Goal: Information Seeking & Learning: Learn about a topic

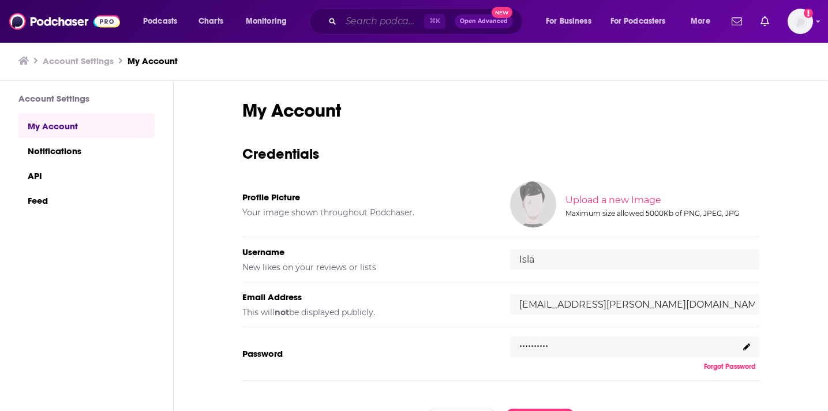
click at [356, 24] on input "Search podcasts, credits, & more..." at bounding box center [382, 21] width 83 height 18
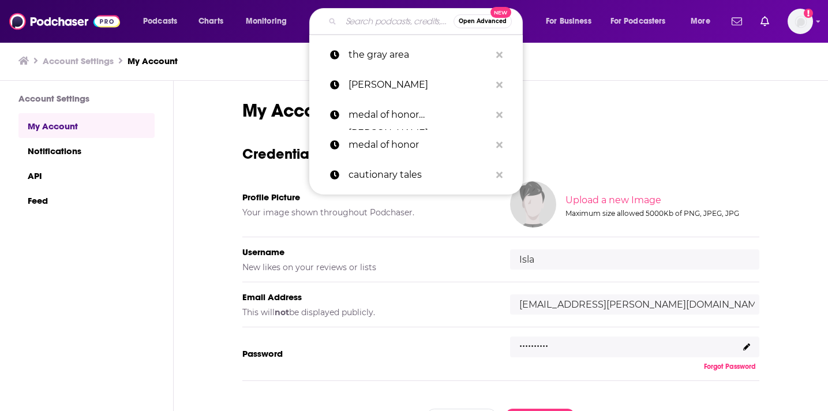
type input "y"
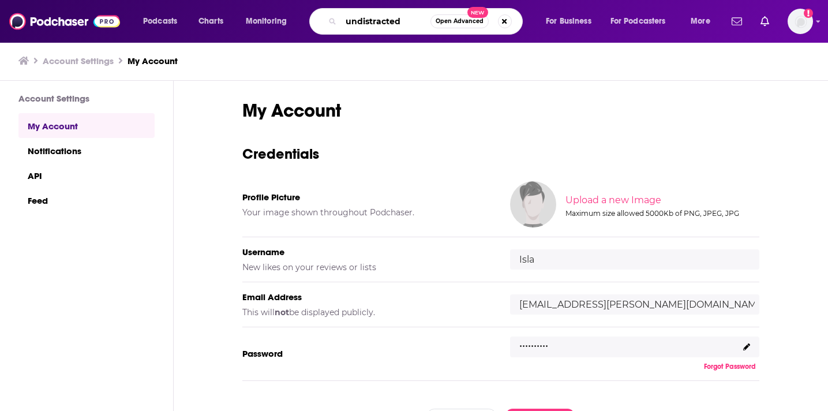
type input "undistracted"
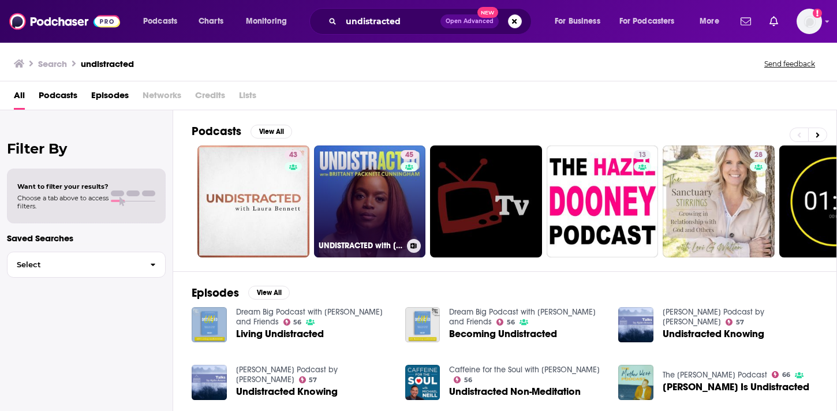
click at [366, 215] on link "45 UNDISTRACTED with [PERSON_NAME]" at bounding box center [370, 201] width 112 height 112
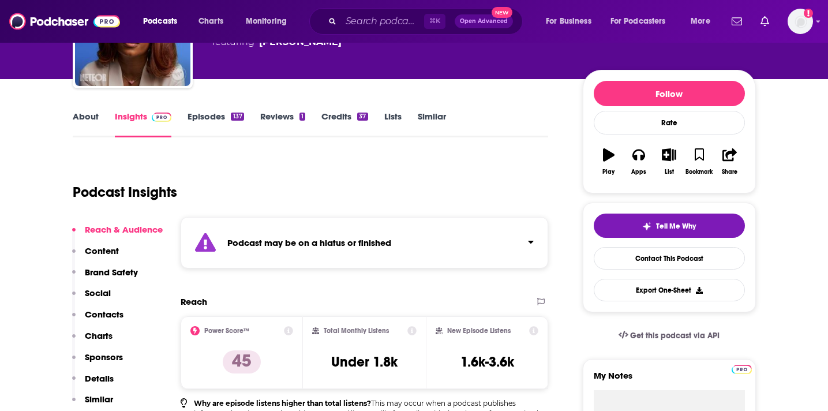
scroll to position [110, 0]
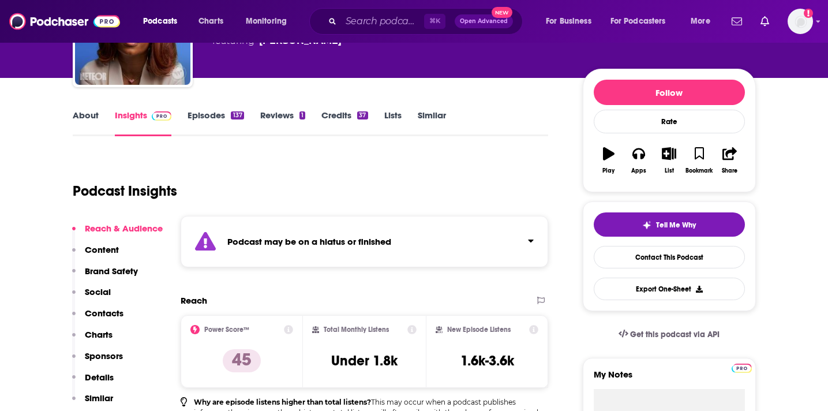
click at [209, 112] on link "Episodes 137" at bounding box center [216, 123] width 56 height 27
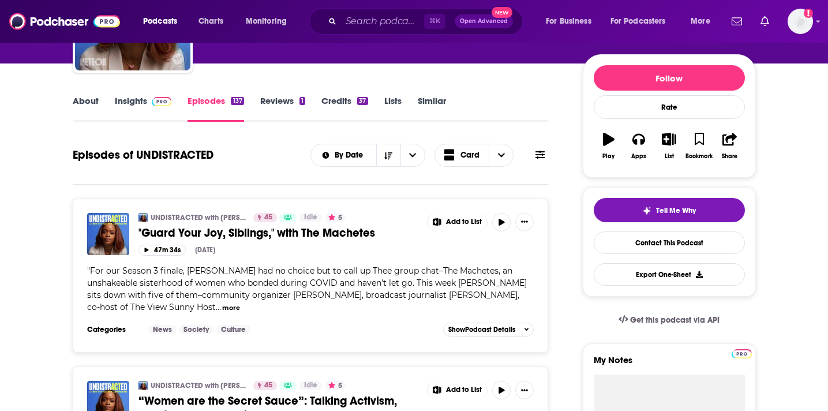
scroll to position [122, 0]
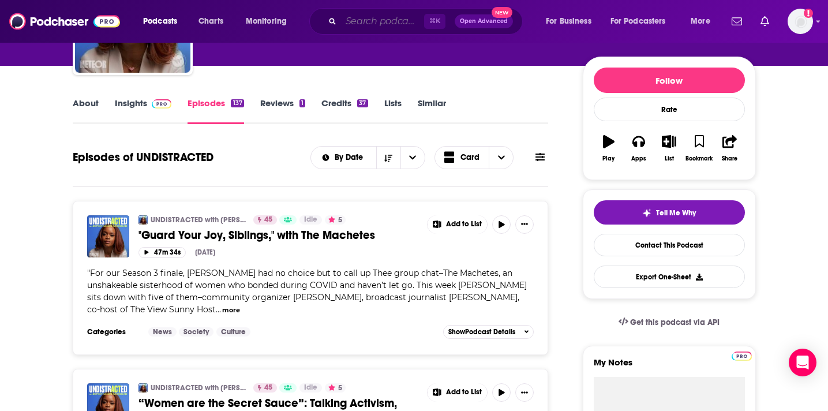
click at [373, 15] on input "Search podcasts, credits, & more..." at bounding box center [382, 21] width 83 height 18
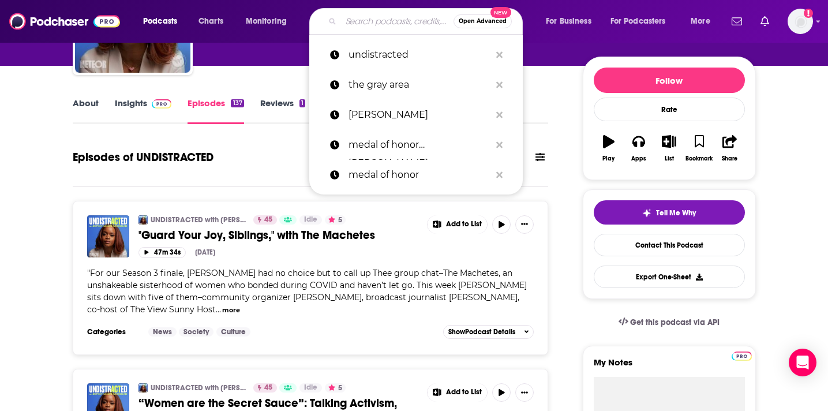
type input "S"
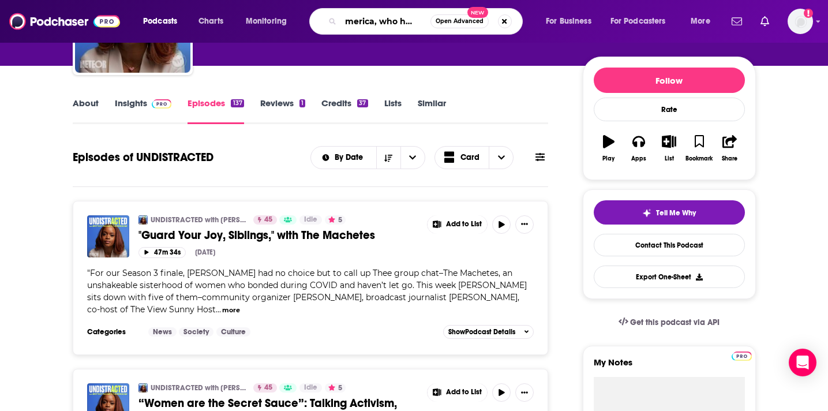
scroll to position [0, 18]
type input "America, who hurt you"
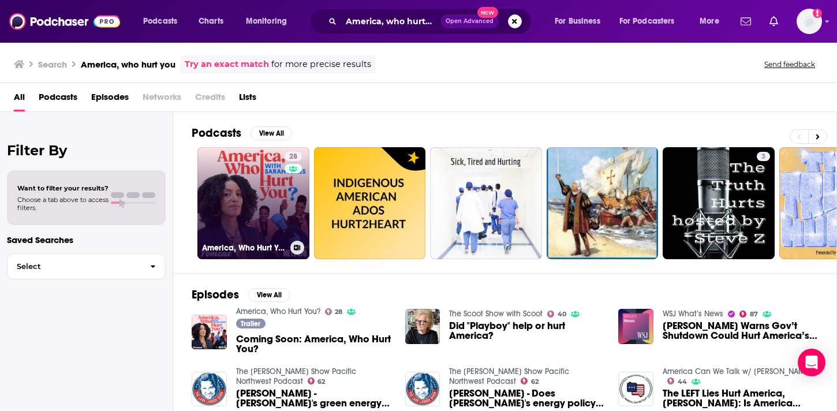
click at [276, 193] on link "28 America, Who Hurt You?" at bounding box center [253, 203] width 112 height 112
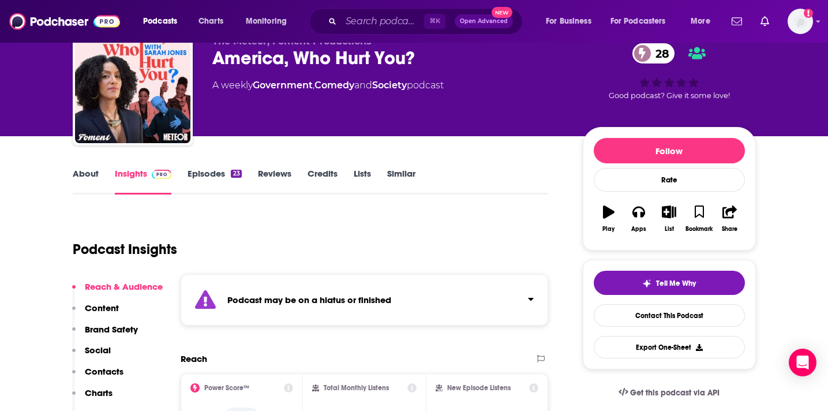
scroll to position [69, 0]
